Goal: Find specific page/section: Find specific page/section

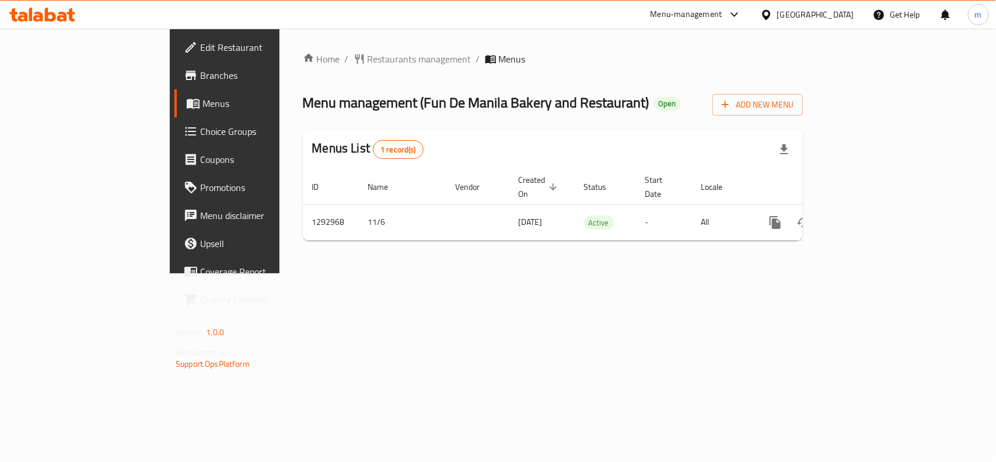
click at [57, 18] on icon at bounding box center [42, 15] width 66 height 14
click at [61, 19] on icon at bounding box center [42, 15] width 66 height 14
click at [71, 24] on div at bounding box center [42, 14] width 85 height 23
click at [59, 16] on icon at bounding box center [62, 17] width 10 height 10
